Goal: Task Accomplishment & Management: Use online tool/utility

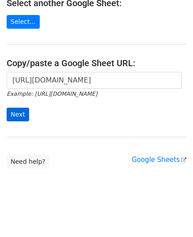
scroll to position [0, 198]
type input "https://docs.google.com/spreadsheets/d/13XQpOnd74XpgrAbhV8obUt-Dvzd_m--sRgEOFeX…"
click at [10, 112] on input "Next" at bounding box center [18, 115] width 23 height 14
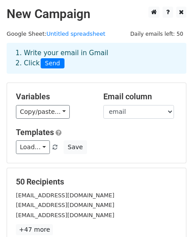
scroll to position [139, 0]
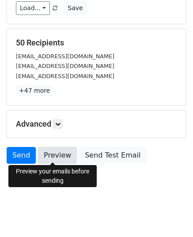
click at [47, 154] on link "Preview" at bounding box center [57, 155] width 39 height 17
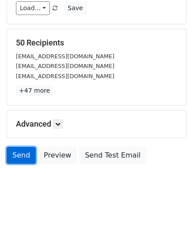
click at [22, 154] on link "Send" at bounding box center [21, 155] width 29 height 17
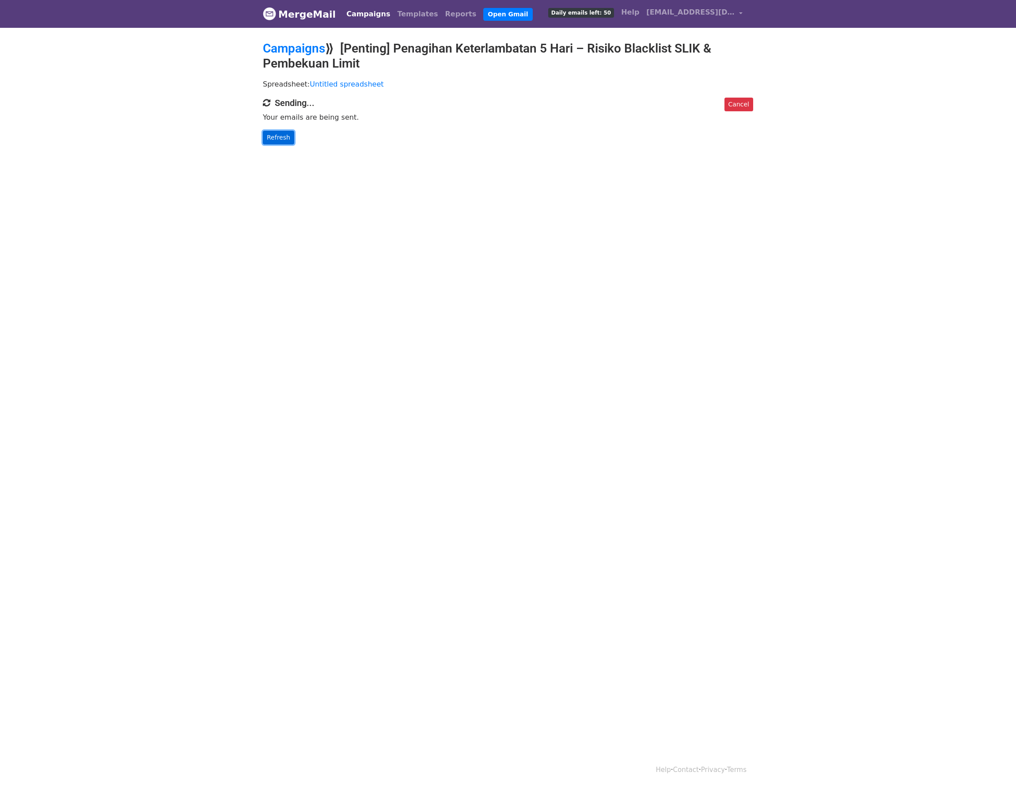
click at [284, 142] on link "Refresh" at bounding box center [278, 138] width 31 height 14
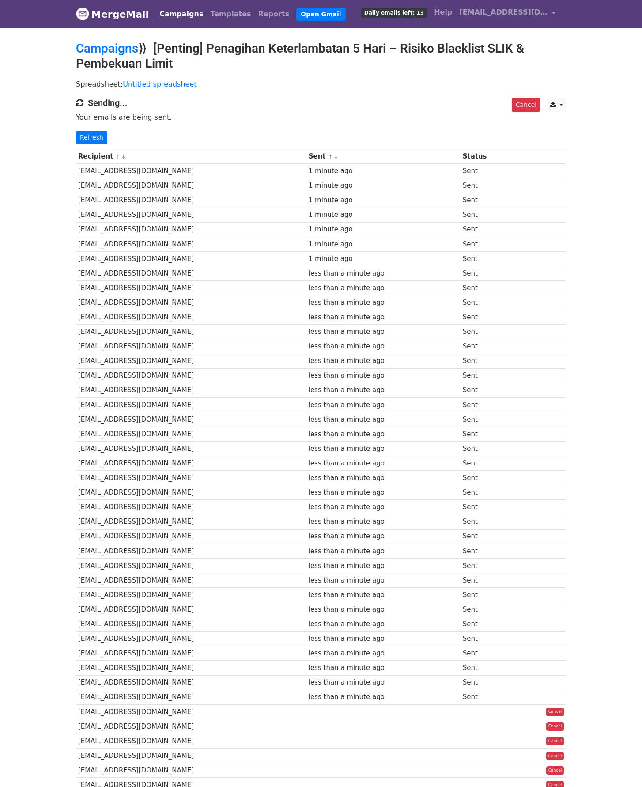
click at [89, 144] on div "Recipient ↑ ↓ Sent ↑ ↓ Status [EMAIL_ADDRESS][DOMAIN_NAME] 1 minute ago Sent [E…" at bounding box center [321, 522] width 504 height 757
click at [89, 144] on div "Recipient ↑ ↓ Sent ↑ ↓ Status Lilyyaaaa23@gmail.com 1 minute ago Sent ghanysapu…" at bounding box center [321, 522] width 504 height 757
click at [84, 134] on link "Refresh" at bounding box center [91, 138] width 31 height 14
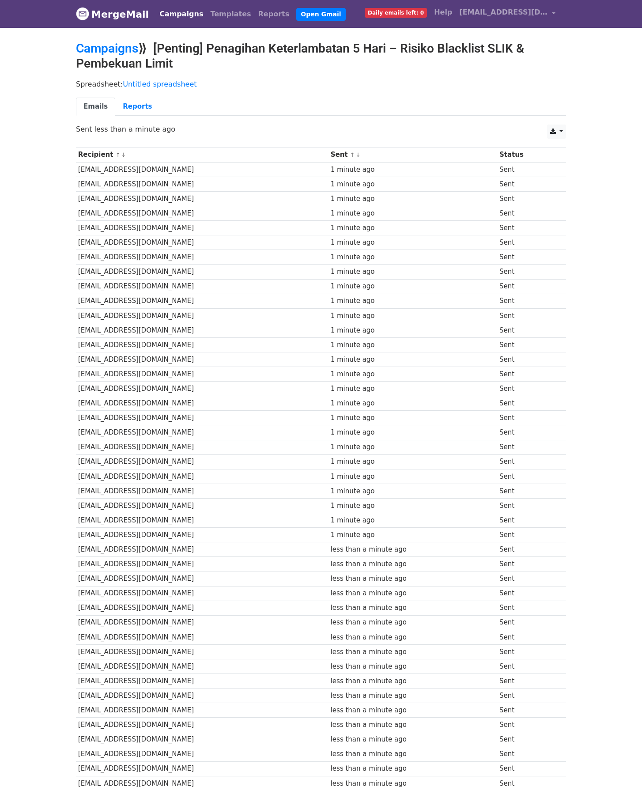
click at [84, 134] on p "Sent less than a minute ago" at bounding box center [321, 129] width 490 height 9
